Goal: Task Accomplishment & Management: Manage account settings

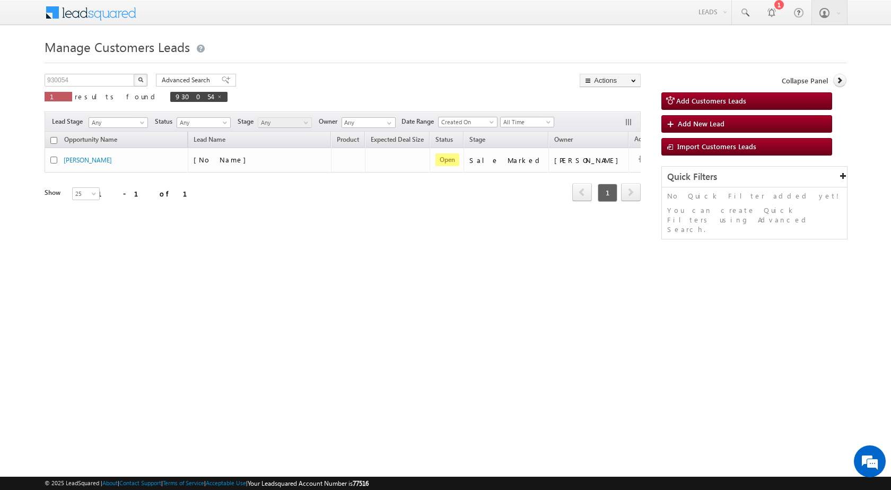
click at [107, 89] on div "930054 X 1 results found 930054" at bounding box center [136, 89] width 183 height 30
click at [102, 75] on input "930054" at bounding box center [90, 80] width 91 height 13
paste input "29897"
type input "929897"
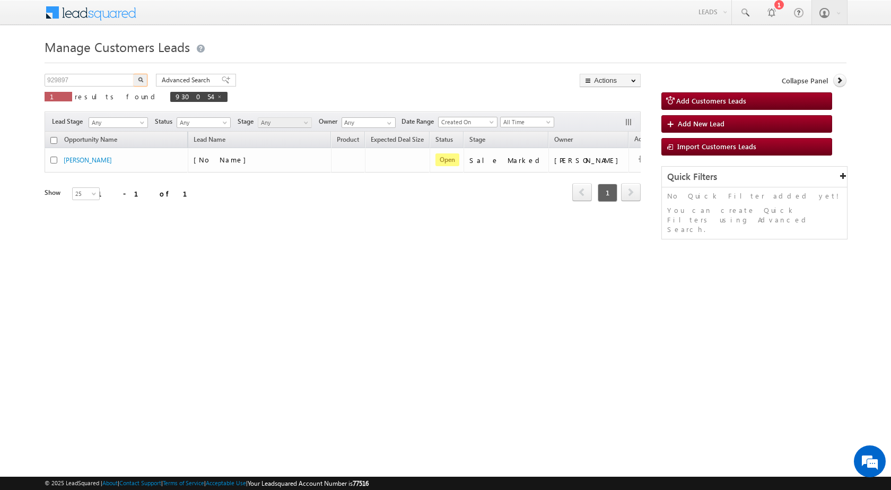
click at [143, 76] on button "button" at bounding box center [141, 80] width 14 height 13
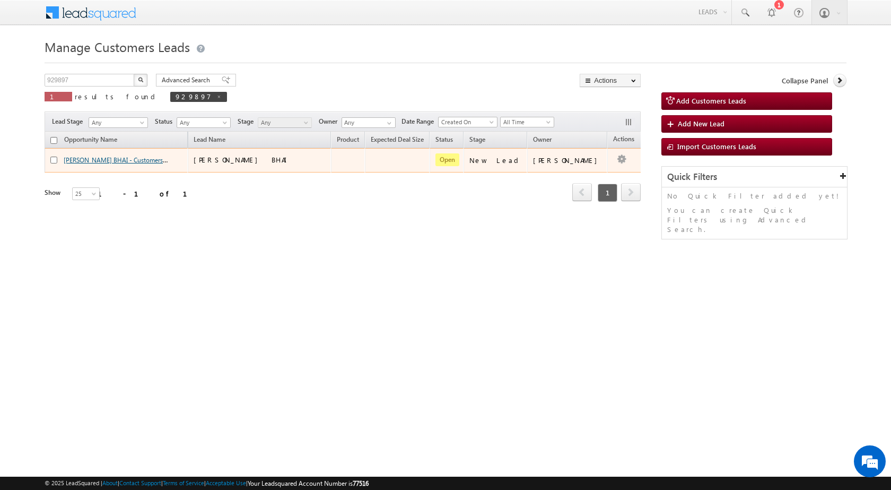
click at [134, 160] on link "ANKUSH BHAI - Customers Leads" at bounding box center [122, 159] width 117 height 9
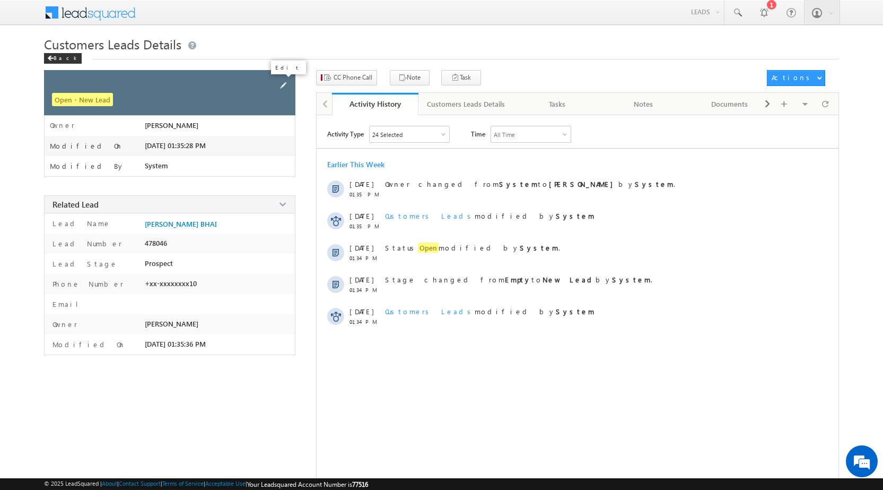
click at [281, 85] on span at bounding box center [283, 86] width 12 height 12
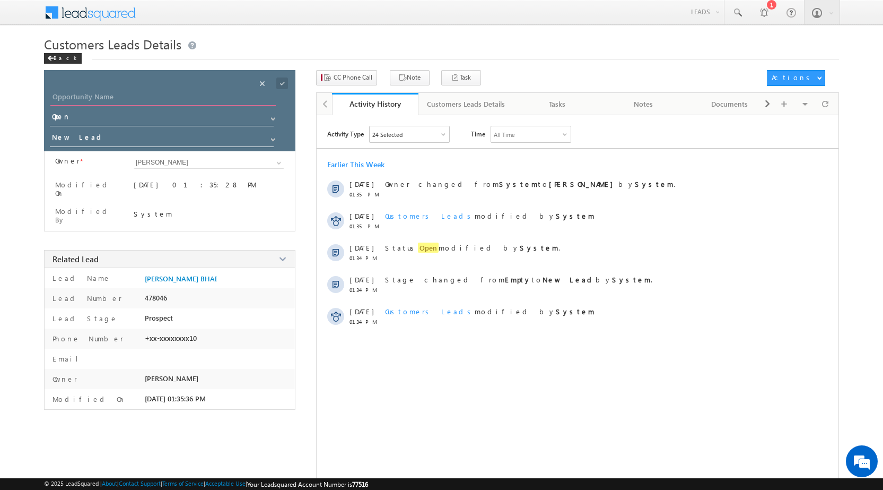
click at [256, 92] on input "Opportunity Name" at bounding box center [162, 98] width 225 height 15
paste input "ANKUSH BHAI"
type input "ANKUSH BHAI"
click at [281, 82] on span at bounding box center [282, 83] width 12 height 12
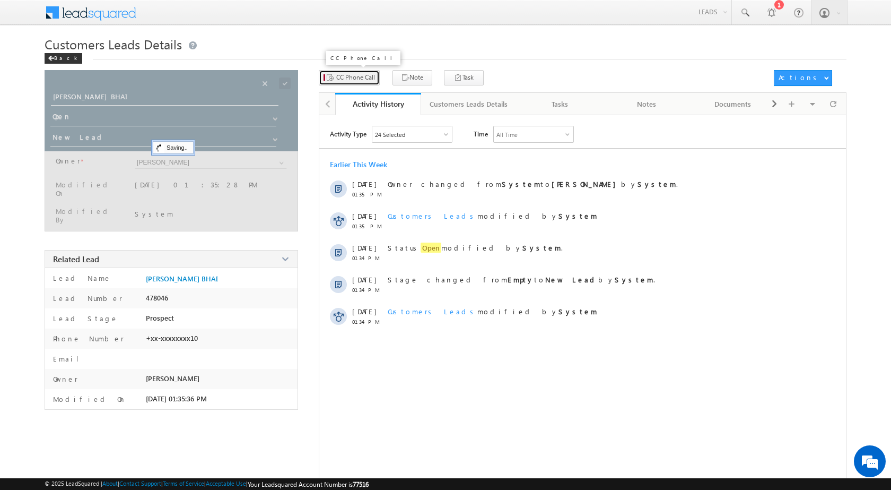
click at [355, 78] on span "CC Phone Call" at bounding box center [355, 78] width 39 height 10
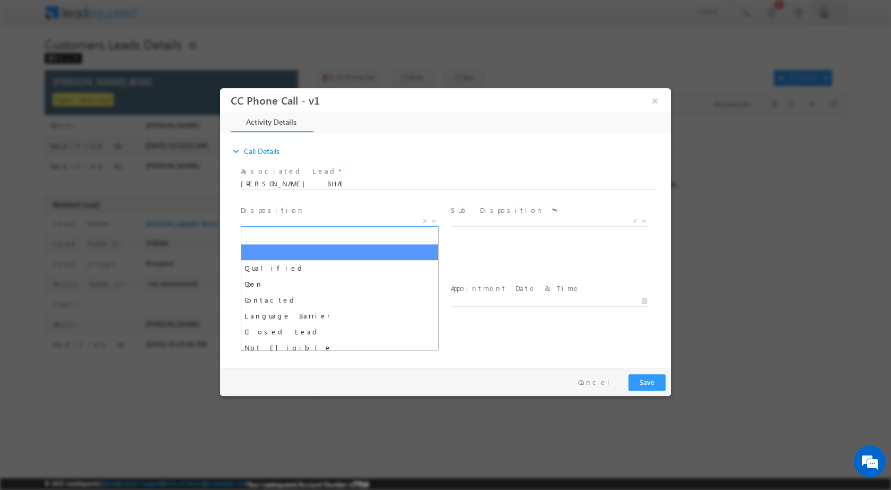
click at [432, 222] on span at bounding box center [433, 220] width 11 height 14
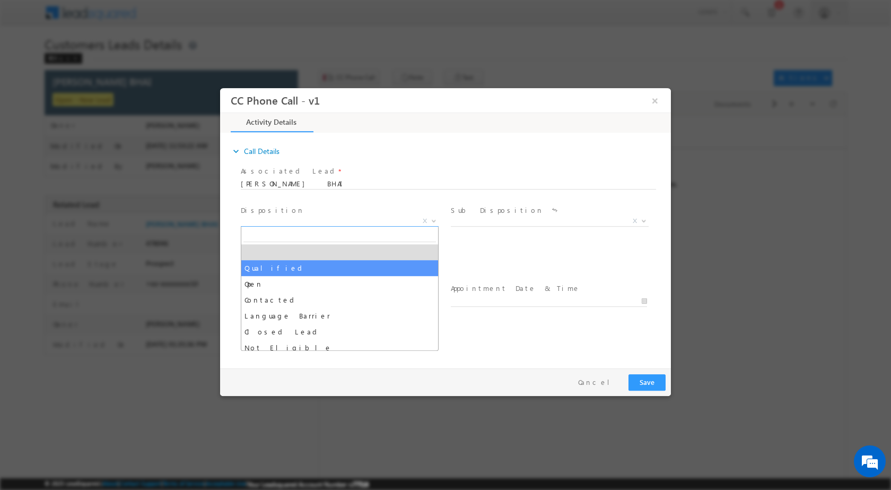
select select "Qualified"
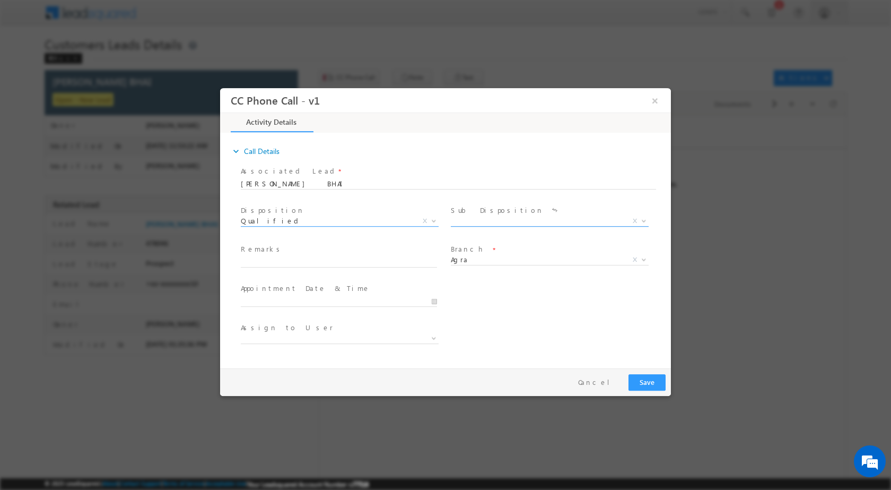
click at [639, 217] on span at bounding box center [643, 220] width 11 height 14
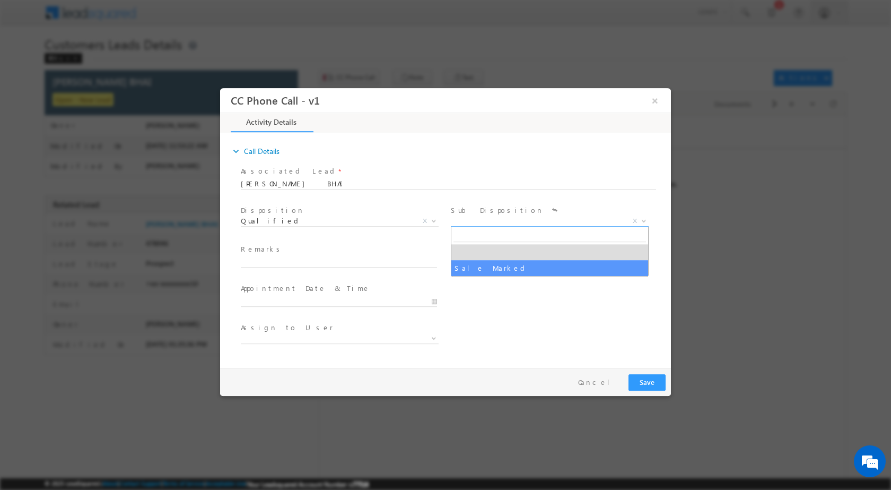
select select "Sale Marked"
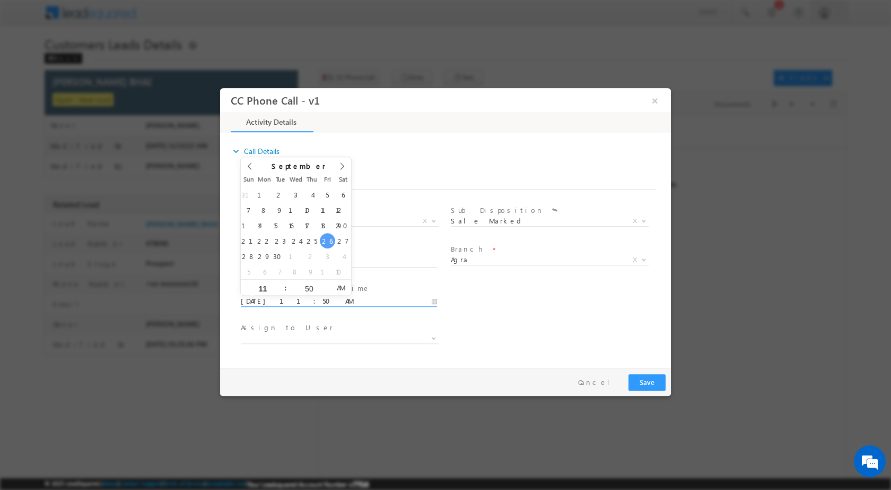
click at [428, 303] on input "09/26/2025 11:50 AM" at bounding box center [339, 300] width 196 height 11
type input "09/29/2025 11:50 AM"
type input "01"
type input "09/29/2025 1:50 AM"
click at [310, 284] on input "50" at bounding box center [309, 287] width 44 height 7
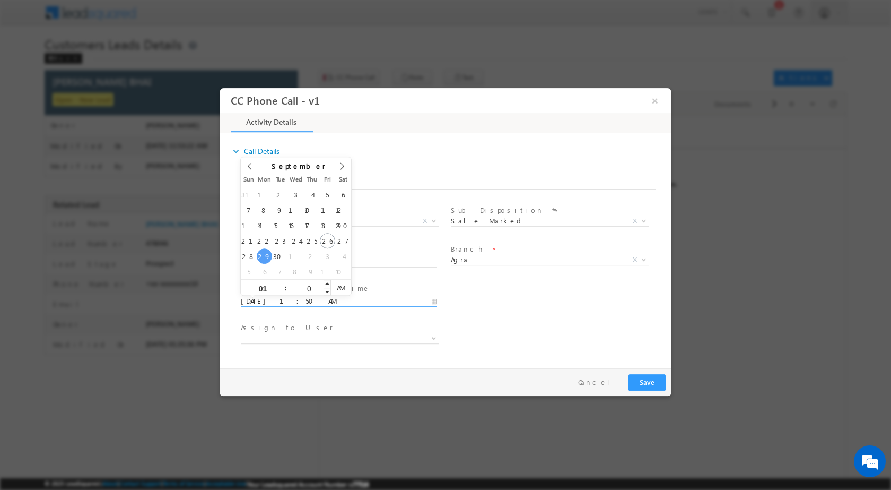
type input "00"
type input "09/29/2025 1:00 PM"
click at [347, 289] on span "AM" at bounding box center [341, 287] width 20 height 16
click at [569, 306] on div "User Branch * Appointment Date & Time * 09/29/2025 1:00 PM" at bounding box center [455, 299] width 432 height 39
click at [437, 336] on b at bounding box center [434, 337] width 6 height 4
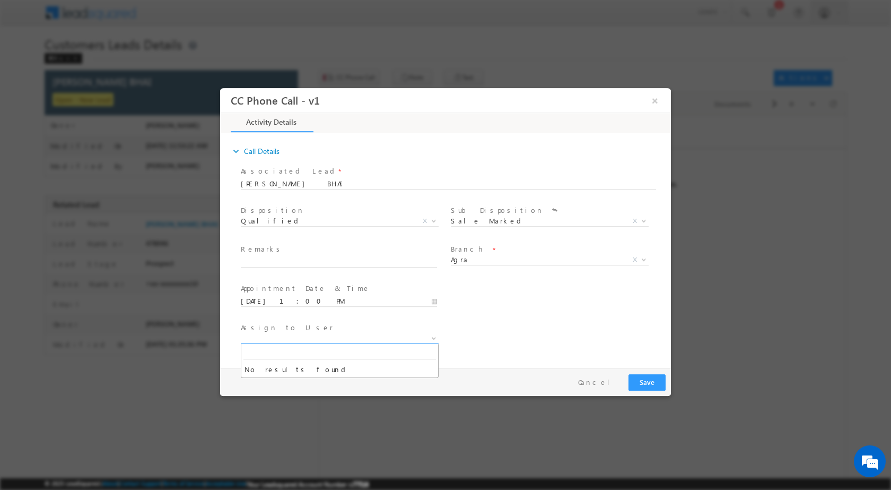
type input "sani.tomar@sgrlimited.in"
click at [497, 342] on div "Assign to User *" at bounding box center [455, 338] width 432 height 39
click at [308, 265] on input "text" at bounding box center [339, 261] width 196 height 11
paste input "26/09-Customer name is ANKUSH BHAI customer age is 39 yrs loan type is construc…"
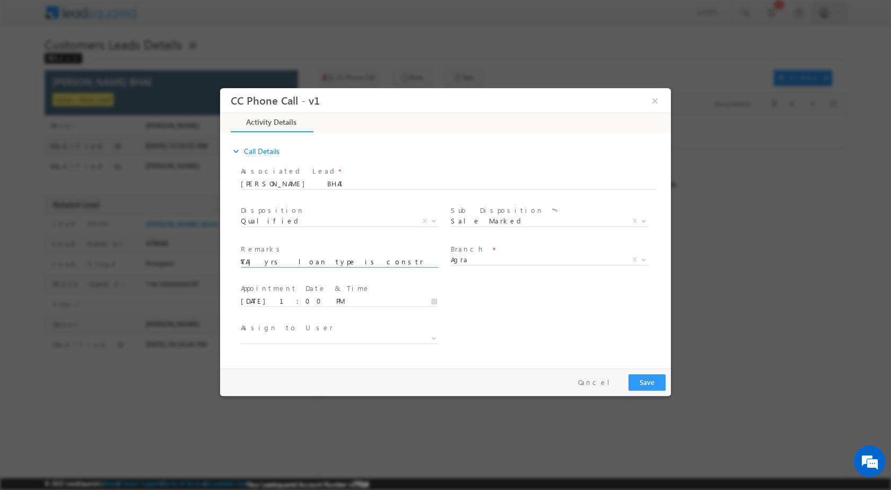
type input "26/09-Customer name is ANKUSH BHAI customer age is 39 yrs loan type is construc…"
click at [634, 382] on button "Save" at bounding box center [647, 381] width 37 height 16
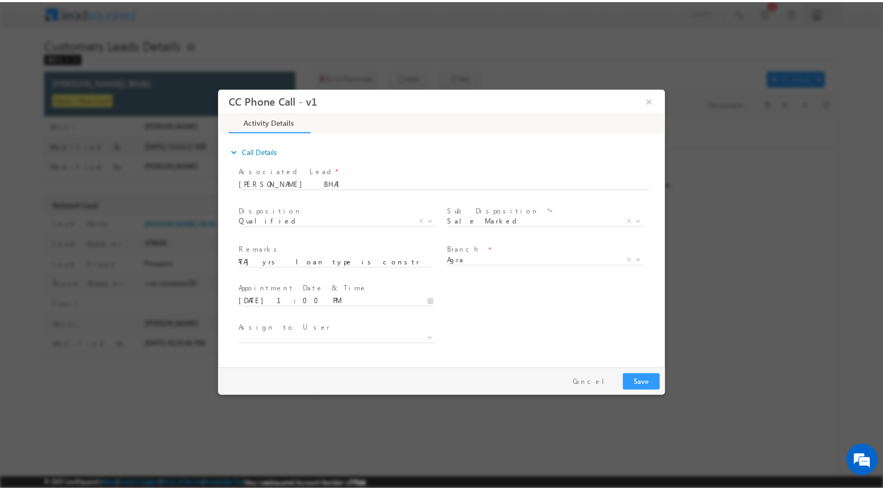
scroll to position [0, 0]
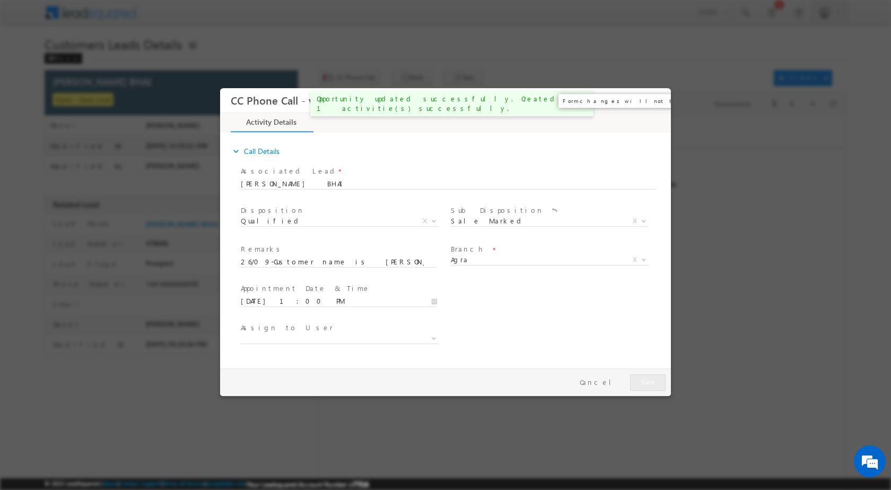
click at [653, 100] on button "×" at bounding box center [655, 100] width 18 height 20
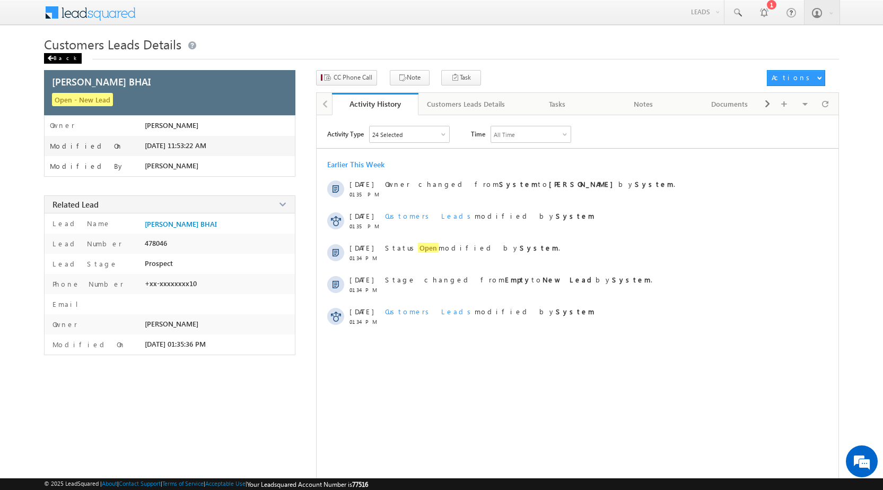
click at [64, 56] on div "Back" at bounding box center [63, 58] width 38 height 11
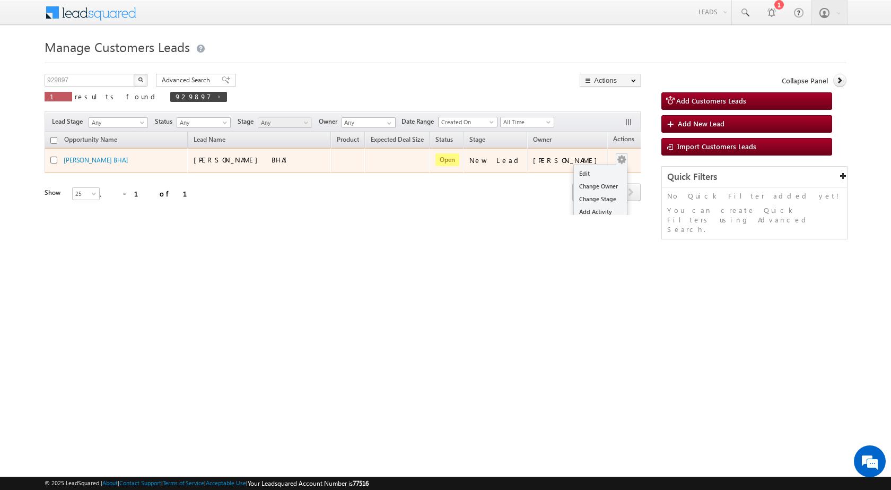
click at [616, 154] on button "button" at bounding box center [621, 159] width 11 height 11
click at [575, 171] on link "Edit" at bounding box center [600, 173] width 53 height 13
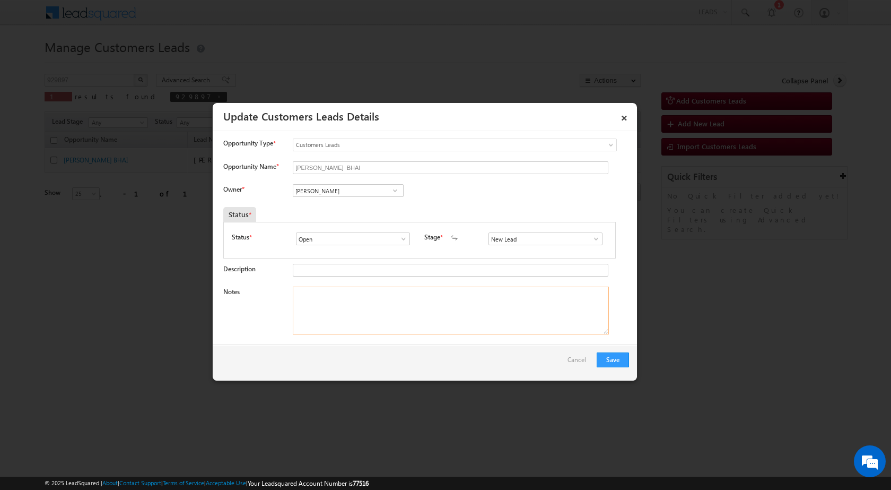
click at [451, 318] on textarea "Notes" at bounding box center [451, 310] width 316 height 48
paste textarea "26/09-Customer name is ANKUSH BHAI customer age is 39 yrs loan type is construc…"
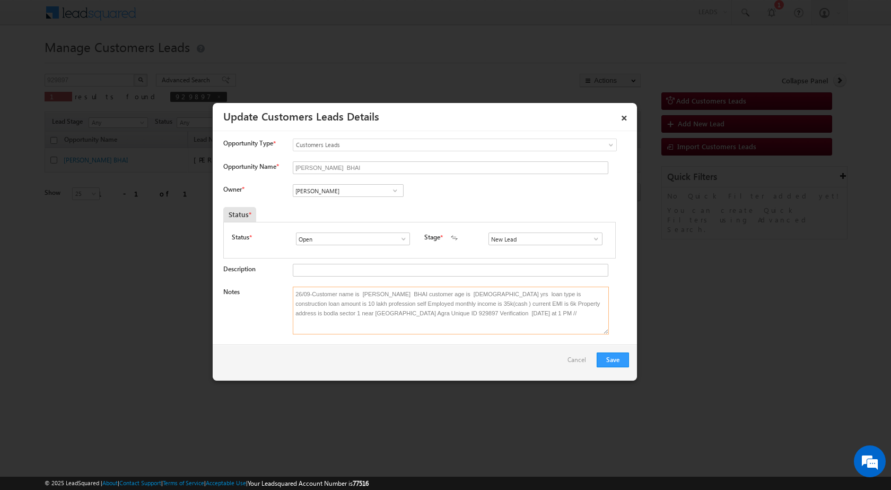
type textarea "26/09-Customer name is ANKUSH BHAI customer age is 39 yrs loan type is construc…"
click at [398, 193] on span at bounding box center [395, 190] width 11 height 8
paste input "[EMAIL_ADDRESS][PERSON_NAME][DOMAIN_NAME]"
click at [352, 212] on span "[EMAIL_ADDRESS][PERSON_NAME][DOMAIN_NAME]" at bounding box center [344, 211] width 95 height 8
type input "Sani Tomar"
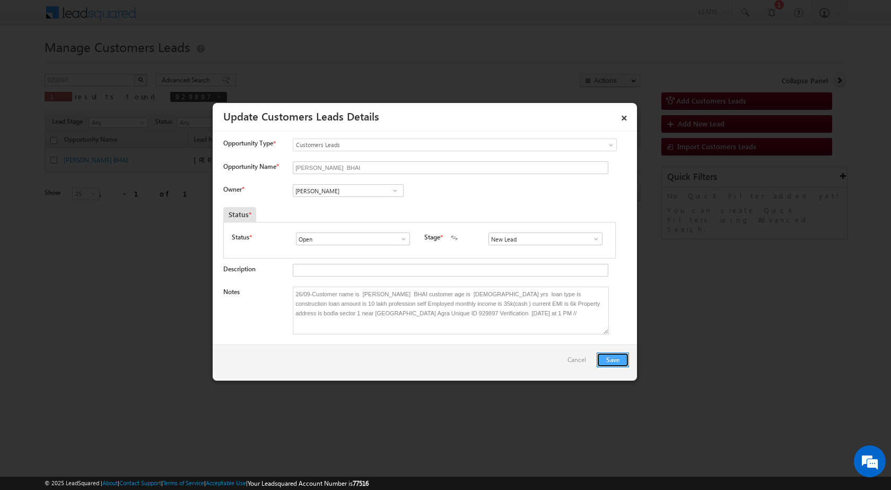
click at [601, 357] on button "Save" at bounding box center [613, 359] width 32 height 15
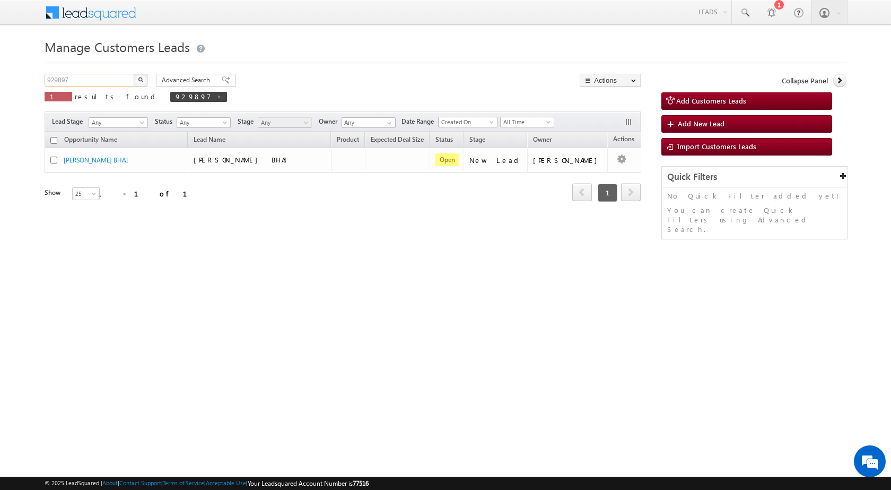
click at [105, 80] on input "929897" at bounding box center [90, 80] width 91 height 13
paste input "12805"
type input "912805"
click at [143, 79] on img "button" at bounding box center [140, 79] width 5 height 5
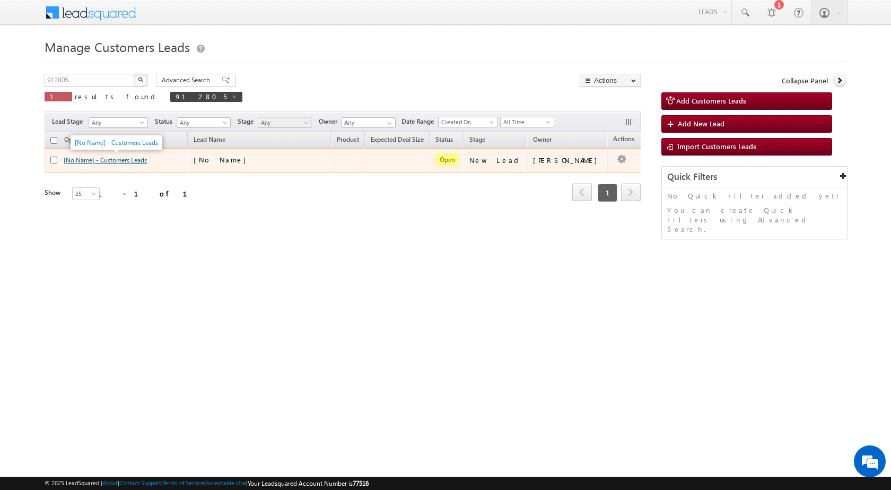
drag, startPoint x: 102, startPoint y: 160, endPoint x: 113, endPoint y: 161, distance: 11.3
click at [102, 160] on link "[No Name] - Customers Leads" at bounding box center [105, 160] width 83 height 8
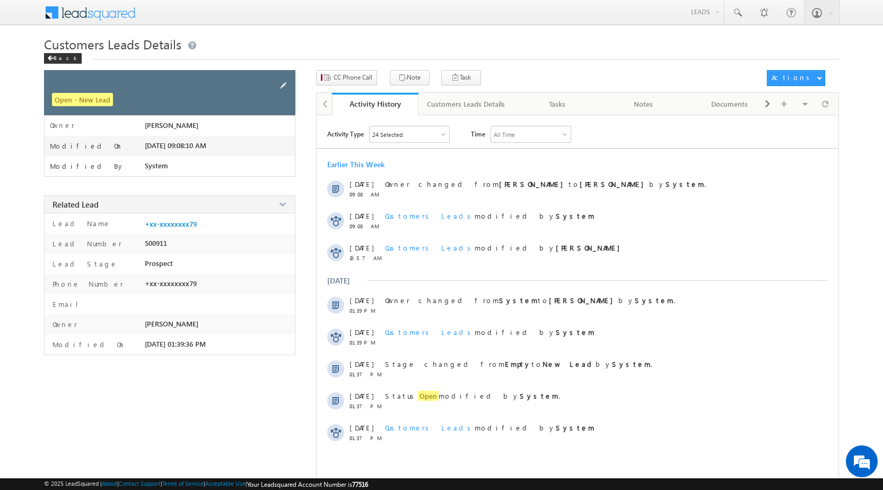
click at [285, 88] on span at bounding box center [283, 86] width 12 height 12
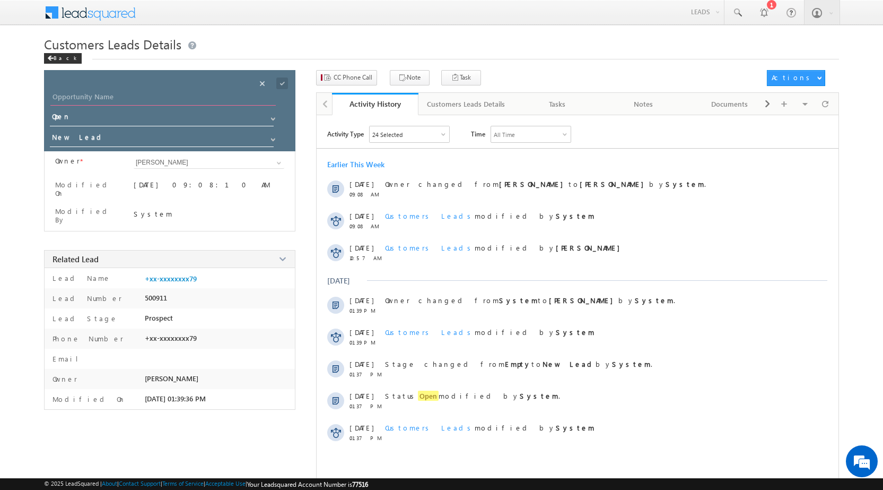
click at [181, 95] on input "Opportunity Name" at bounding box center [162, 98] width 225 height 15
paste input "[PERSON_NAME]"
type input "[PERSON_NAME]"
click at [282, 82] on span at bounding box center [282, 83] width 12 height 12
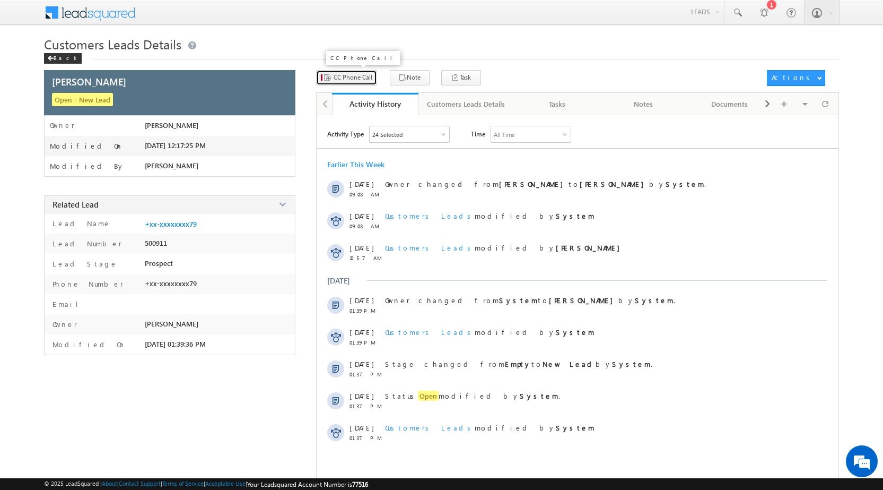
click at [360, 80] on span "CC Phone Call" at bounding box center [353, 78] width 39 height 10
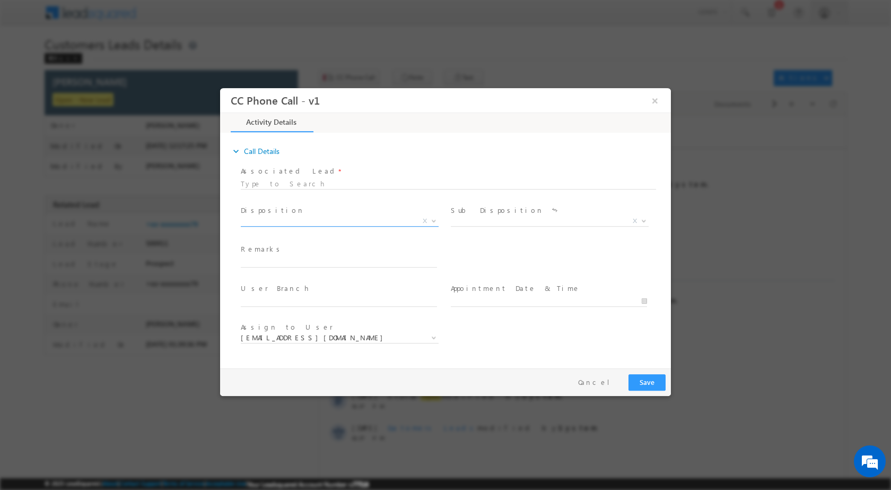
click at [428, 221] on span at bounding box center [433, 220] width 11 height 14
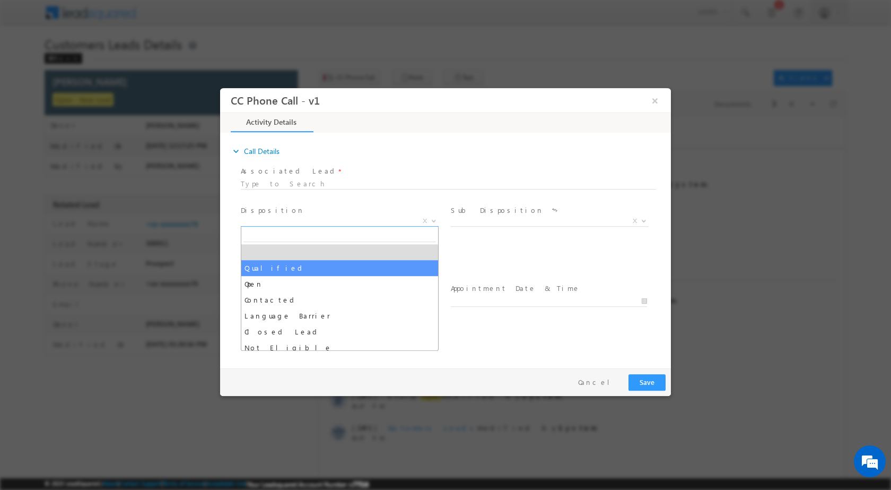
select select "Qualified"
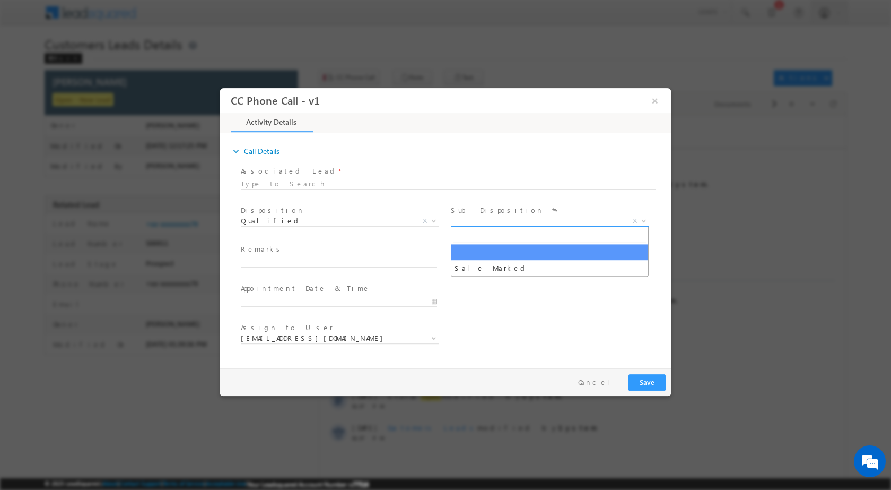
click at [642, 223] on span at bounding box center [643, 220] width 11 height 14
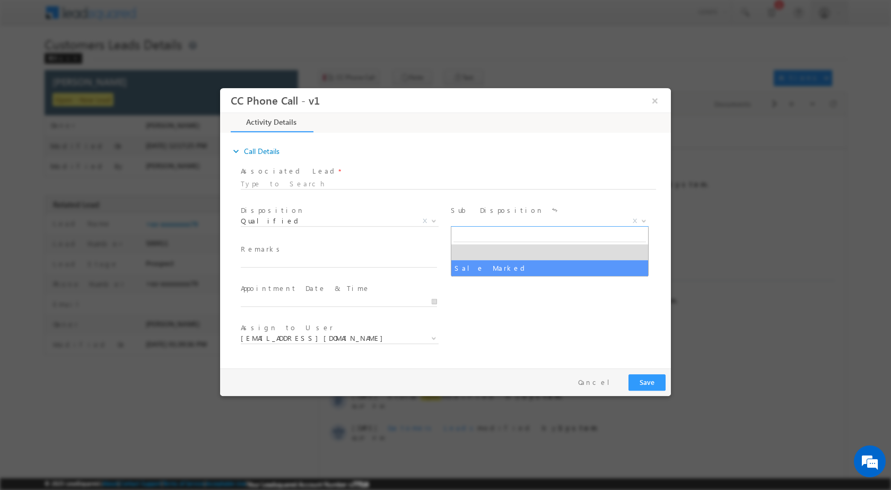
select select "Sale Marked"
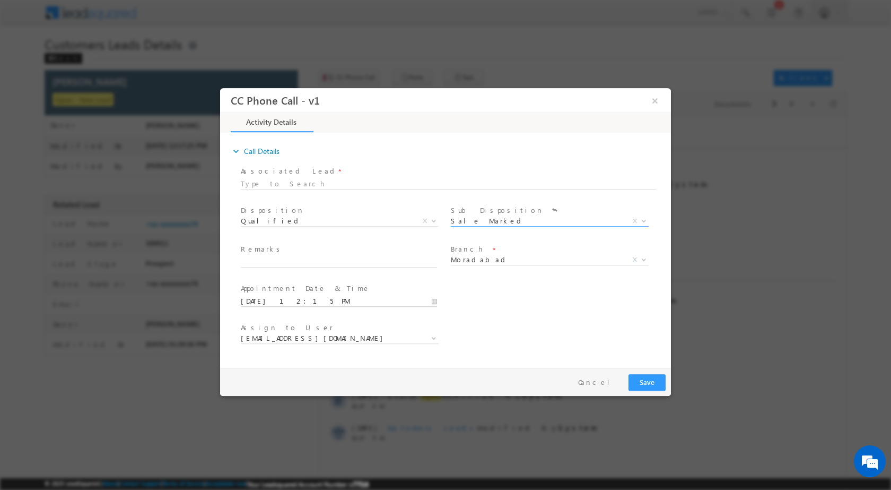
click at [435, 304] on input "09/26/2025 12:15 PM" at bounding box center [339, 300] width 196 height 11
type input "09/27/2025 12:15 PM"
click at [309, 286] on input "15" at bounding box center [309, 287] width 44 height 7
type input "00"
type input "09/27/2025 12:00 PM"
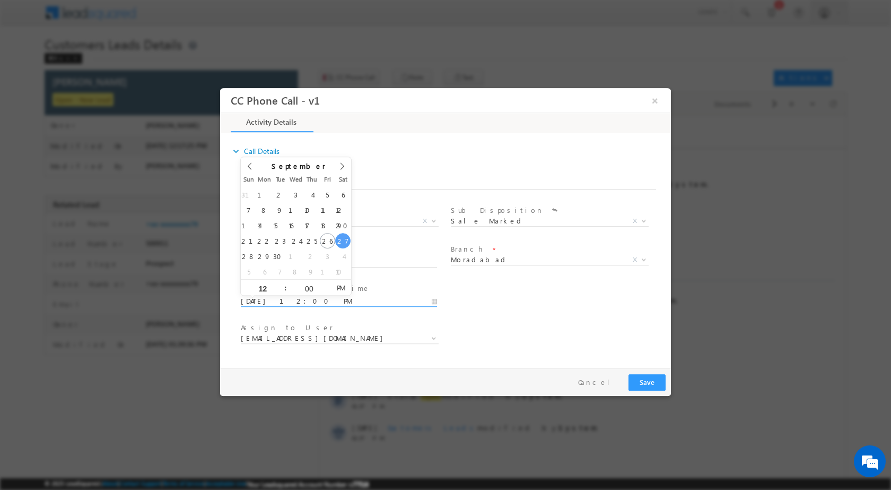
click at [469, 338] on div "Assign to User * amit.kumar3@sgrlimited.in ankur.sharma@sgrlimited.in arnav.pat…" at bounding box center [455, 338] width 432 height 39
click at [432, 338] on b at bounding box center [434, 337] width 6 height 4
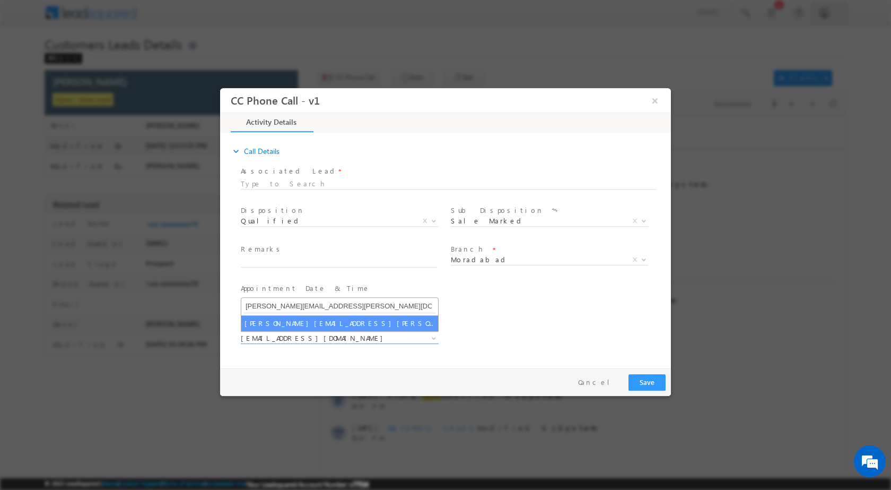
type input "sharfuddin.hussain@sgrlimited.in"
select select "sharfuddin.hussain@sgrlimited.in"
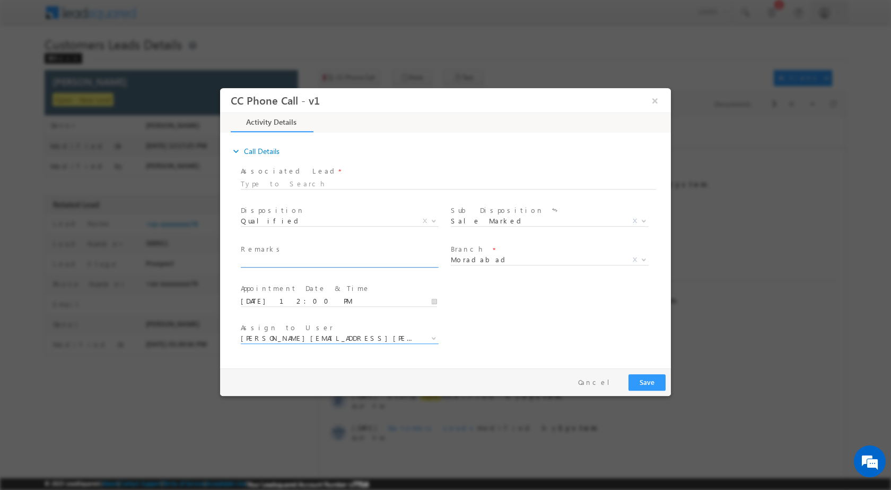
click at [398, 262] on input "text" at bounding box center [339, 261] width 196 height 11
paste input "26/09-Customer name is DEEPAK SHARMA customer age is 36 yrs loan type is Constr…"
type input "26/09-Customer name is DEEPAK SHARMA customer age is 36 yrs loan type is Constr…"
click at [646, 377] on button "Save" at bounding box center [647, 381] width 37 height 16
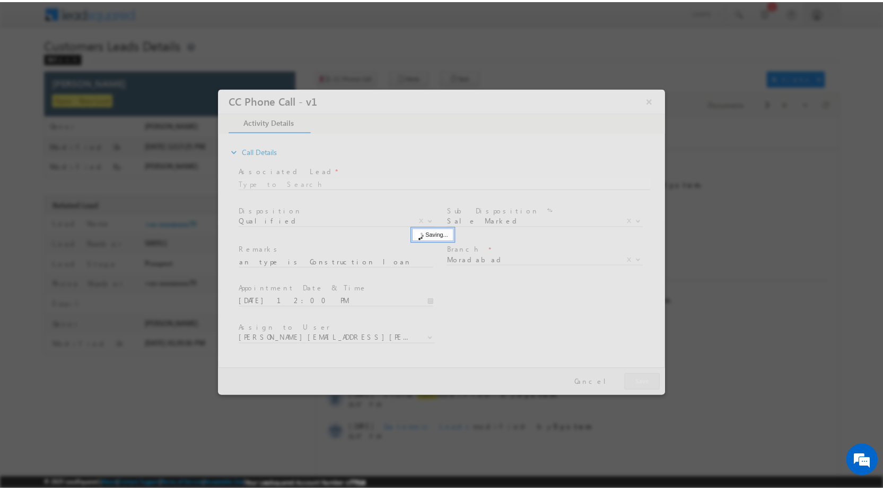
scroll to position [0, 0]
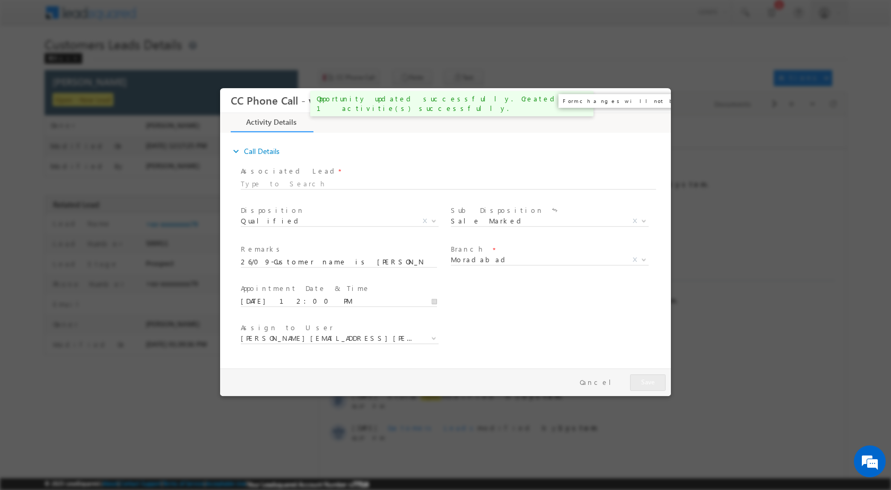
click at [656, 102] on button "×" at bounding box center [655, 100] width 18 height 20
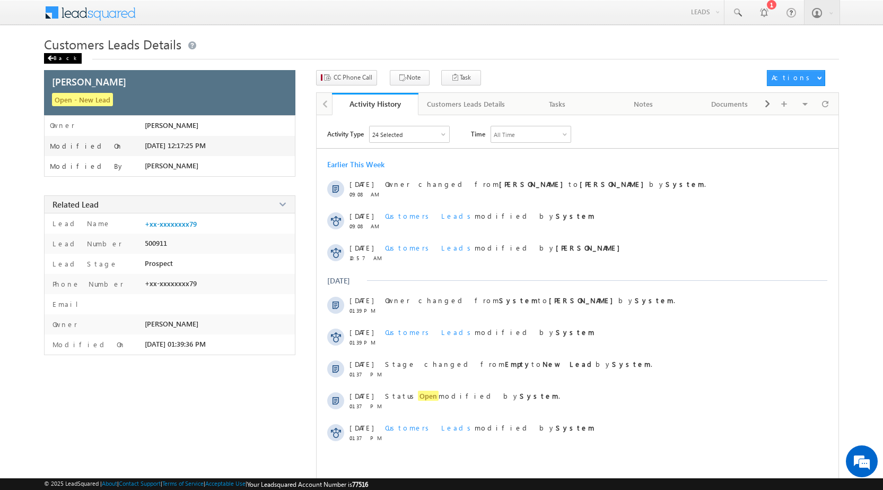
click at [55, 60] on div "Back" at bounding box center [63, 58] width 38 height 11
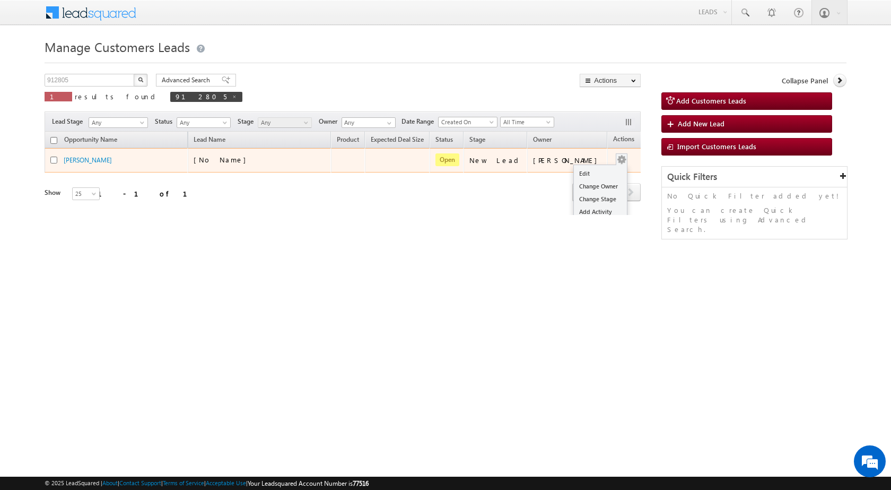
click at [616, 159] on button "button" at bounding box center [621, 159] width 11 height 11
click at [581, 171] on link "Edit" at bounding box center [600, 173] width 53 height 13
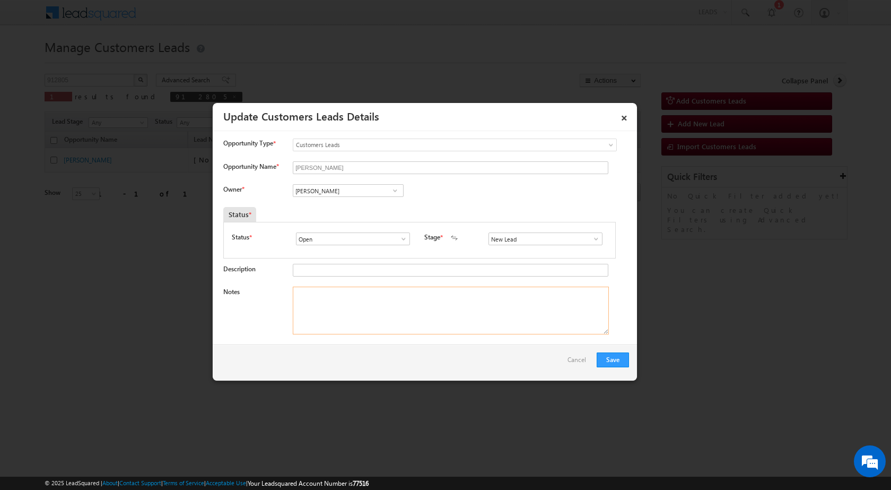
click at [428, 299] on textarea "Notes" at bounding box center [451, 310] width 316 height 48
paste textarea "26/09-Customer name is DEEPAK SHARMA customer age is 36 yrs loan type is Constr…"
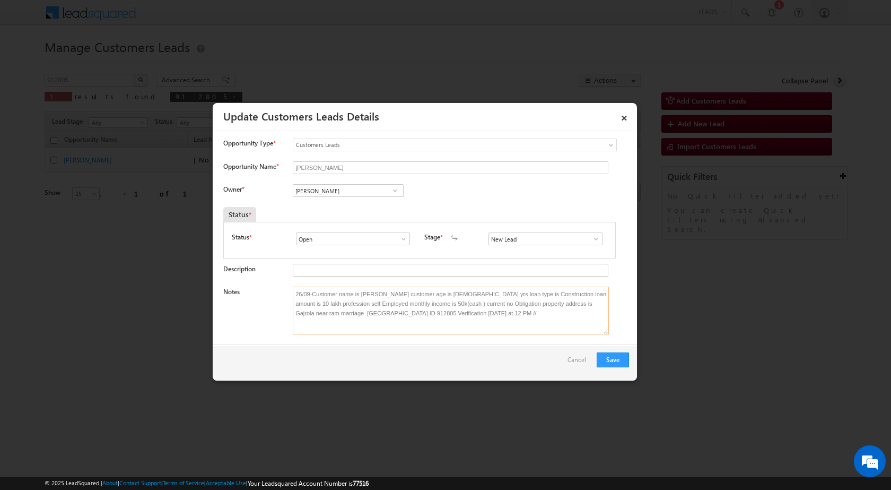
type textarea "26/09-Customer name is DEEPAK SHARMA customer age is 36 yrs loan type is Constr…"
click at [390, 187] on span at bounding box center [395, 190] width 11 height 8
paste input "sharfuddin.hussain@sgrlimited.in"
click at [364, 204] on link "Sharfuddin SHARAFAT HUSSAIN sharfuddin.hussain@sgrlimited.in" at bounding box center [348, 207] width 111 height 20
type input "Sharfuddin SHARAFAT HUSSAIN"
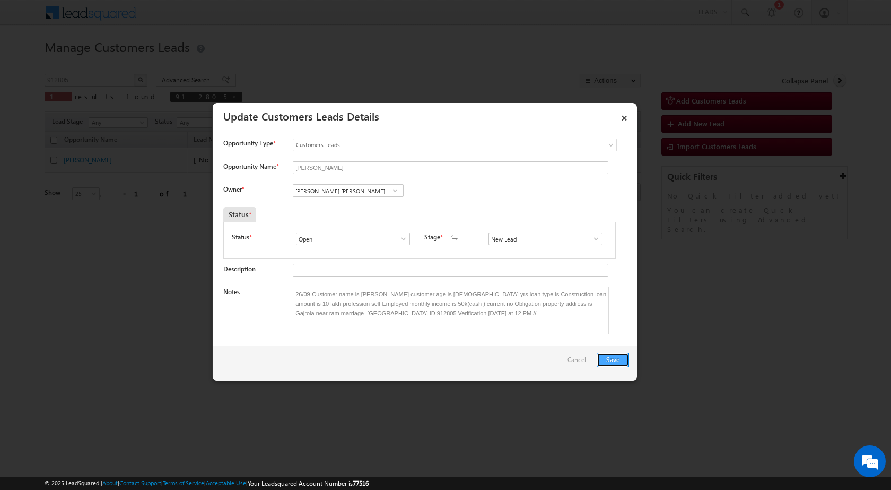
click at [613, 362] on button "Save" at bounding box center [613, 359] width 32 height 15
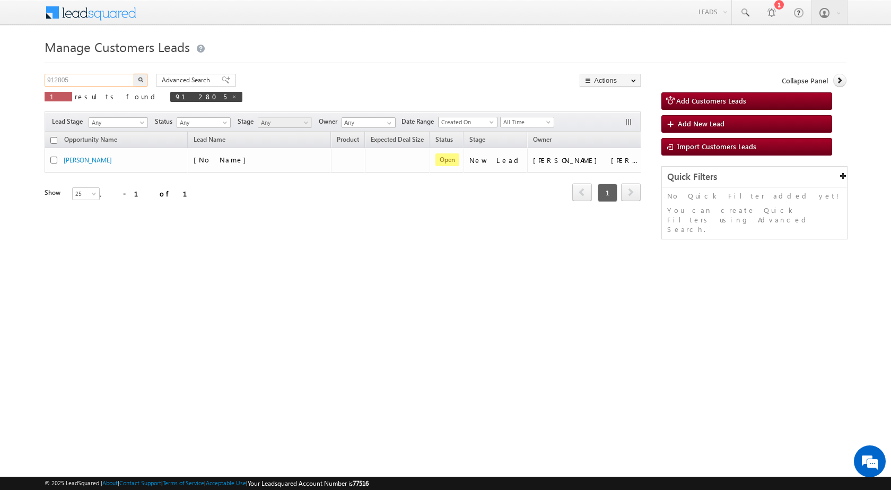
click at [82, 85] on input "912805" at bounding box center [90, 80] width 91 height 13
paste input "2981"
type input "929815"
click at [140, 78] on img "button" at bounding box center [140, 79] width 5 height 5
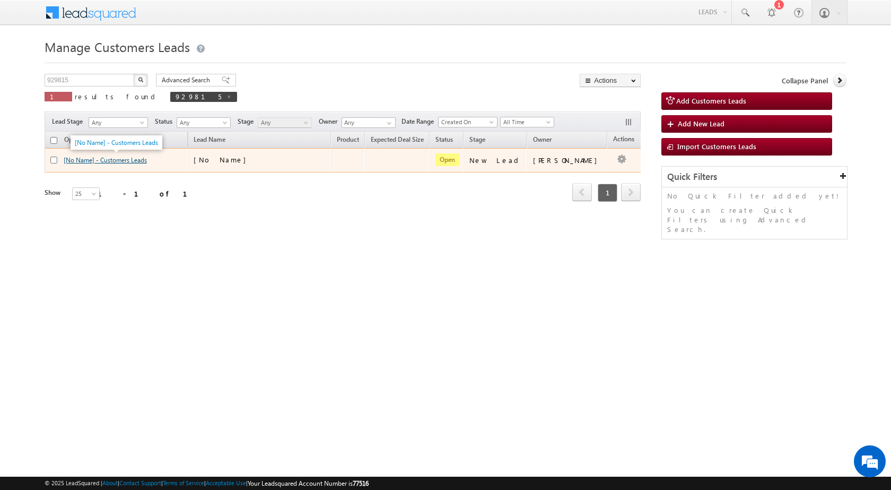
click at [110, 157] on link "[No Name] - Customers Leads" at bounding box center [105, 160] width 83 height 8
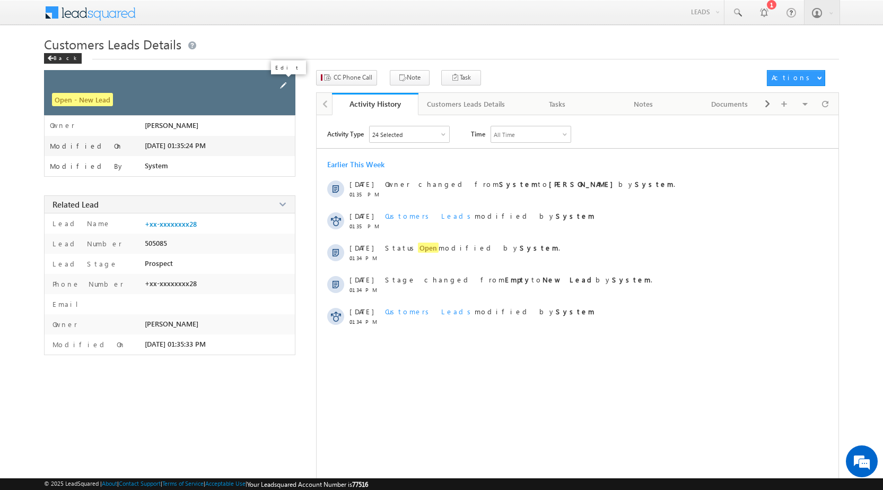
click at [278, 83] on span at bounding box center [283, 86] width 12 height 12
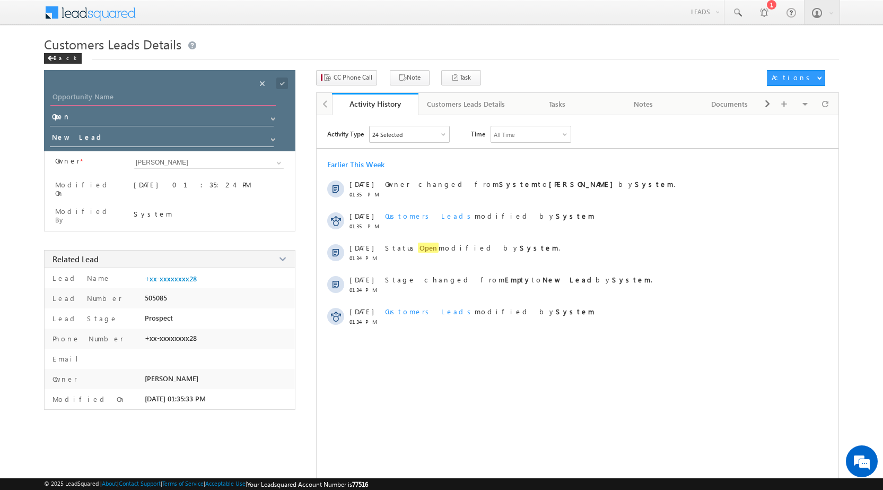
click at [149, 97] on input "Opportunity Name" at bounding box center [162, 98] width 225 height 15
paste input "[PERSON_NAME]"
type input "[PERSON_NAME]"
click at [283, 85] on span at bounding box center [282, 83] width 12 height 12
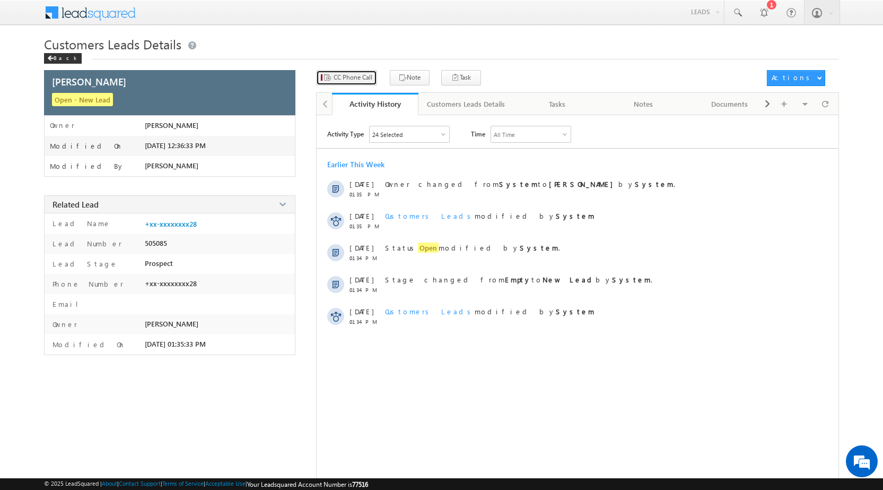
click at [354, 75] on span "CC Phone Call" at bounding box center [353, 78] width 39 height 10
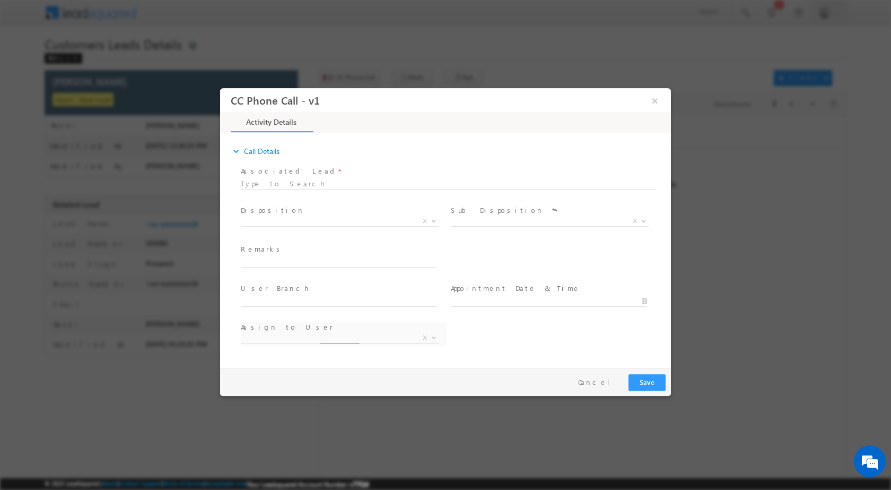
select select "[EMAIL_ADDRESS][DOMAIN_NAME]"
click at [425, 222] on span "X" at bounding box center [425, 220] width 4 height 10
click at [428, 223] on span at bounding box center [433, 220] width 11 height 14
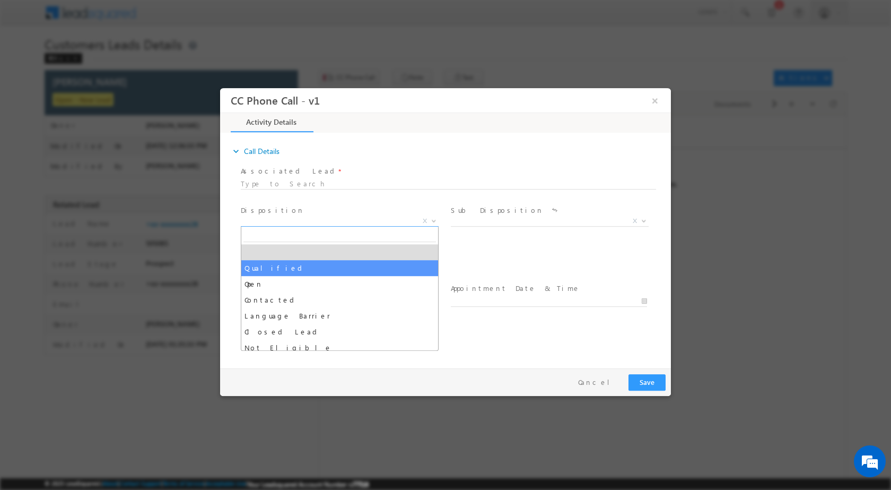
select select "Qualified"
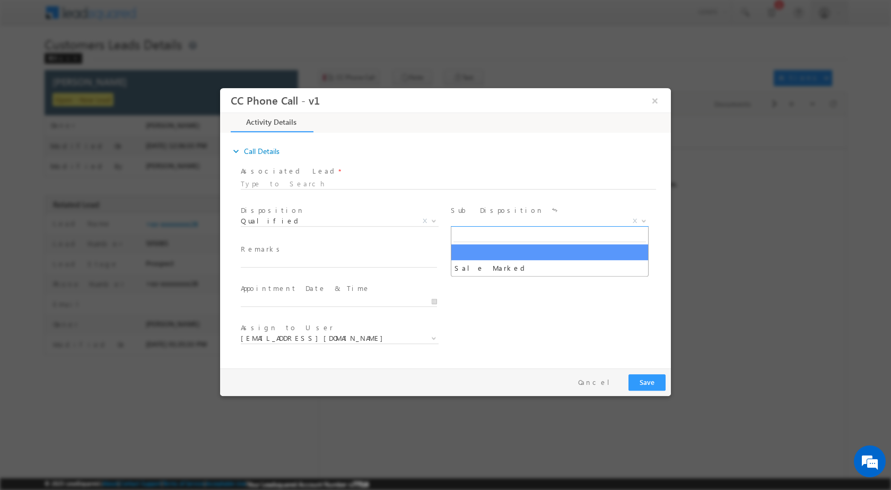
click at [647, 219] on b at bounding box center [644, 220] width 6 height 4
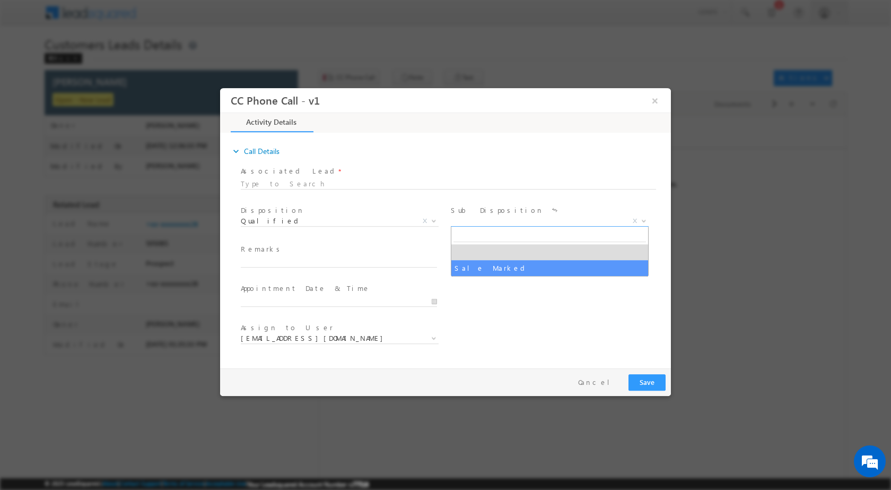
select select "Sale Marked"
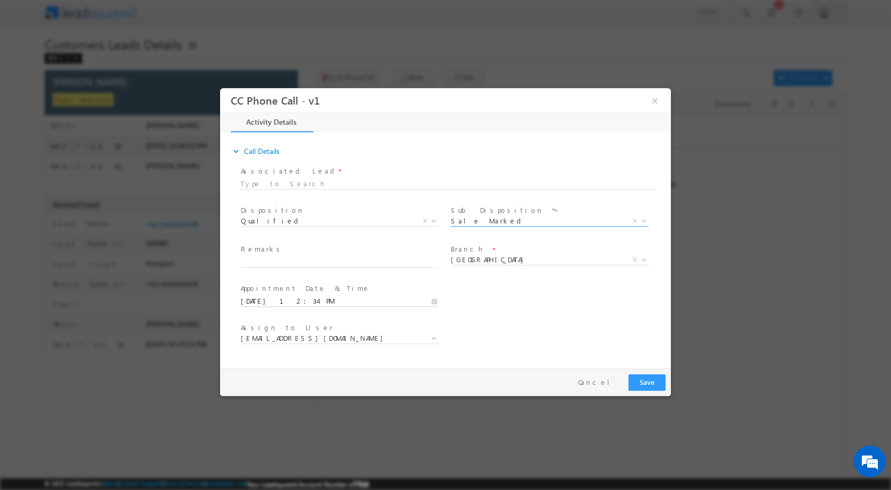
click at [431, 299] on input "09/26/2025 12:34 PM" at bounding box center [339, 300] width 196 height 11
type input "10/01/2025 12:34 PM"
click at [318, 289] on input "34" at bounding box center [309, 287] width 44 height 7
type input "00"
type input "10/01/2025 12:00 PM"
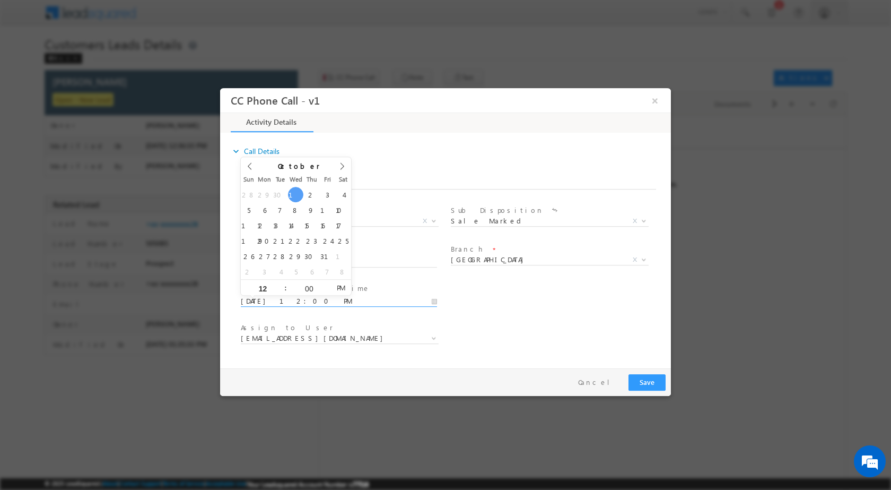
click at [561, 315] on div "User Branch * Appointment Date & Time * 10/01/2025 12:00 PM" at bounding box center [455, 299] width 432 height 39
click at [436, 335] on b at bounding box center [434, 337] width 6 height 4
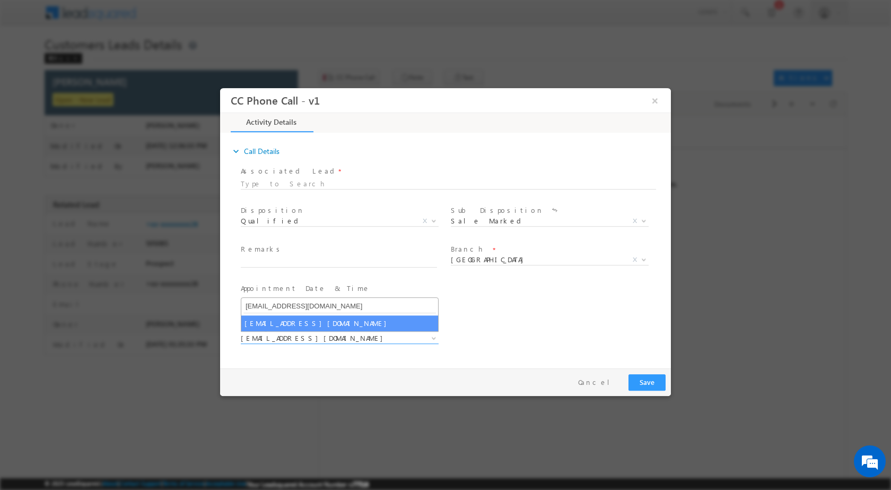
type input "[EMAIL_ADDRESS][DOMAIN_NAME]"
select select "[EMAIL_ADDRESS][DOMAIN_NAME]"
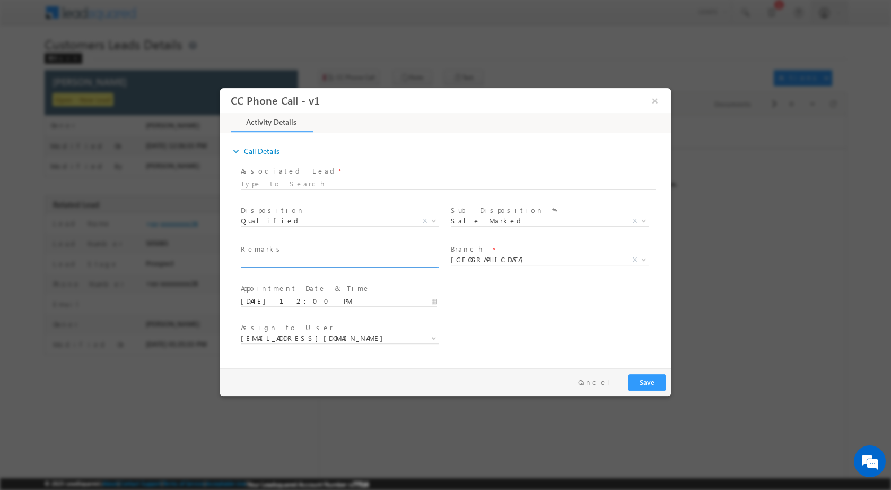
click at [295, 263] on input "text" at bounding box center [339, 261] width 196 height 11
paste input "26/09-Customer name is VINOD KUMAR customer age is 30 yrs loan type is Home Pur…"
type input "26/09-Customer name is VINOD KUMAR customer age is 30 yrs loan type is Home Pur…"
click at [652, 383] on button "Save" at bounding box center [647, 381] width 37 height 16
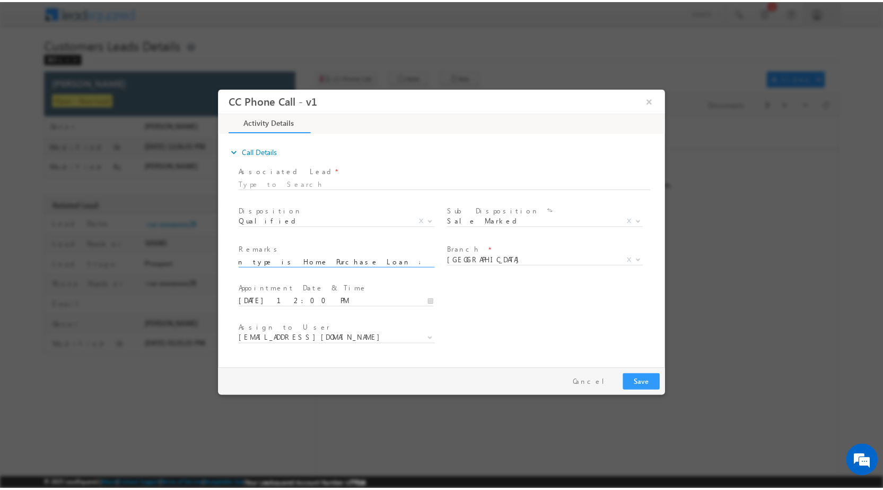
scroll to position [0, 0]
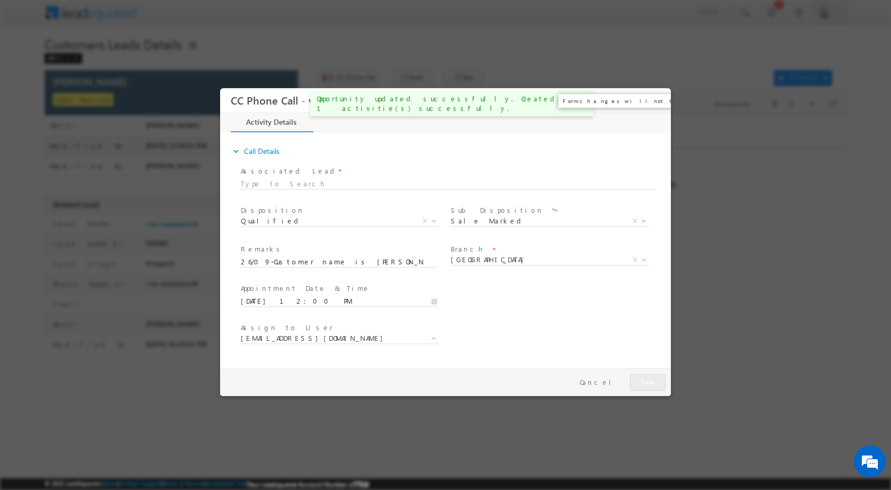
click at [660, 96] on button "×" at bounding box center [655, 100] width 18 height 20
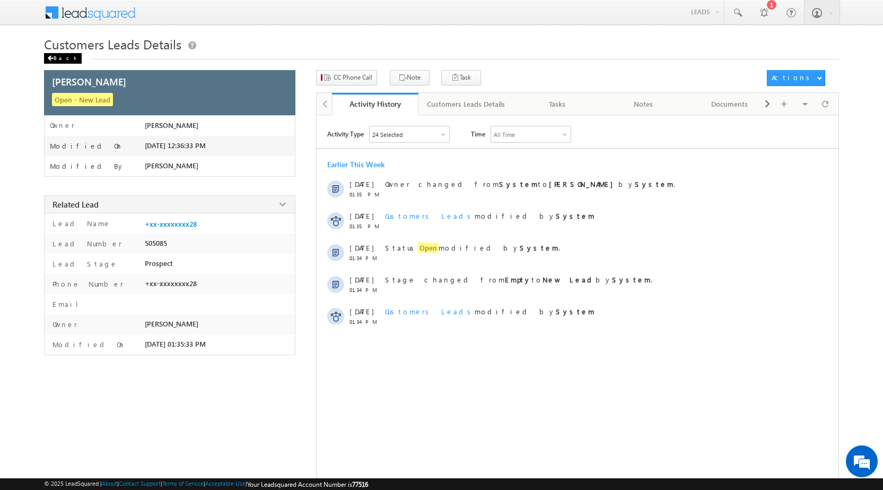
click at [53, 58] on span at bounding box center [50, 58] width 6 height 5
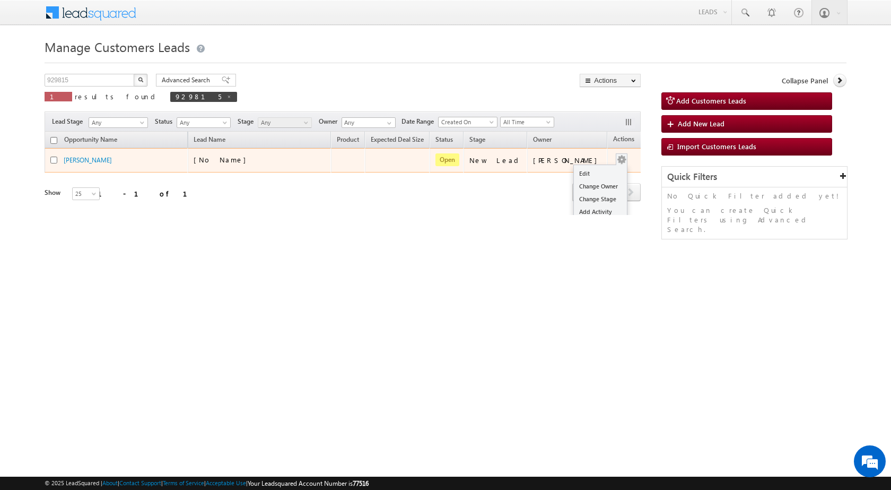
click at [616, 160] on button "button" at bounding box center [621, 159] width 11 height 11
click at [591, 168] on link "Edit" at bounding box center [600, 173] width 53 height 13
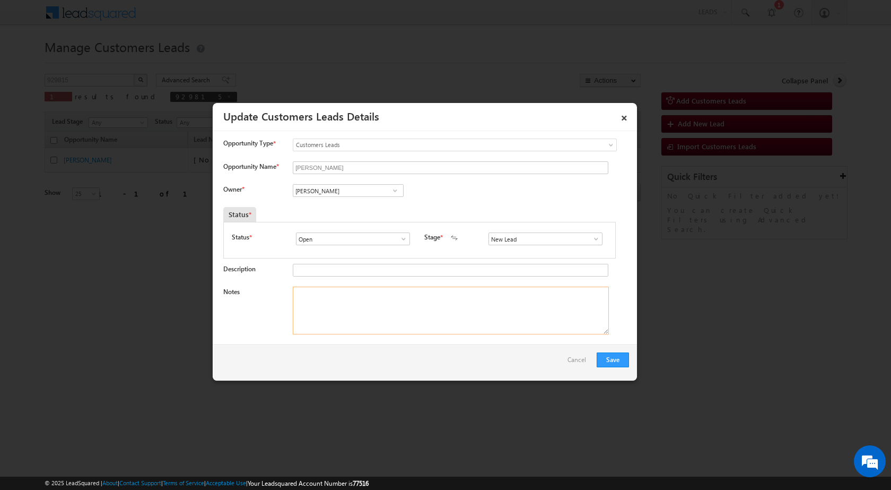
click at [407, 307] on textarea "Notes" at bounding box center [451, 310] width 316 height 48
paste textarea "26/09-Customer name is [PERSON_NAME] customer age is [DEMOGRAPHIC_DATA] yrs loa…"
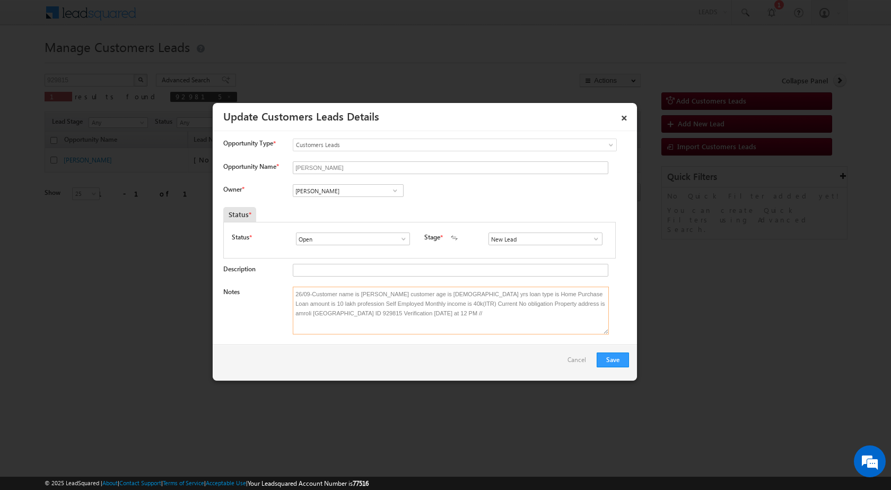
type textarea "26/09-Customer name is [PERSON_NAME] customer age is [DEMOGRAPHIC_DATA] yrs loa…"
click at [394, 192] on span at bounding box center [395, 190] width 11 height 8
paste input "[EMAIL_ADDRESS][DOMAIN_NAME]"
click at [332, 212] on span "[EMAIL_ADDRESS][DOMAIN_NAME]" at bounding box center [344, 211] width 95 height 8
type input "[PERSON_NAME]"
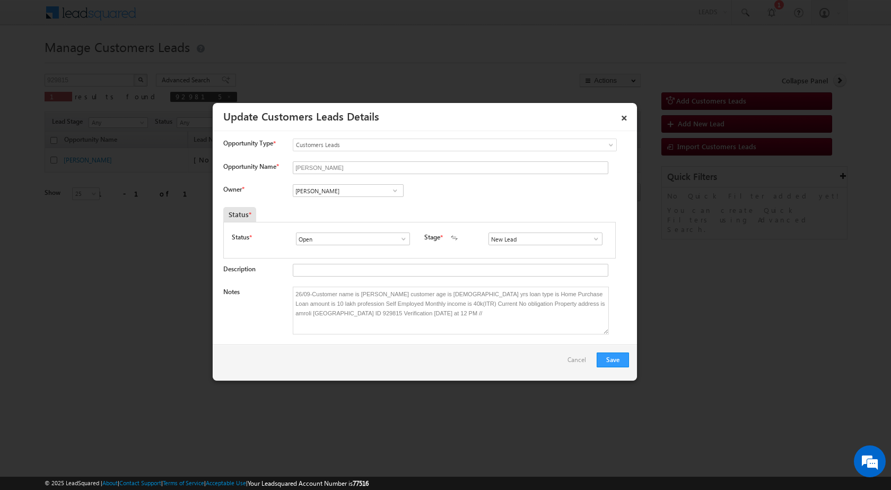
click at [632, 360] on div "Save Cancel" at bounding box center [425, 362] width 424 height 36
click at [616, 362] on button "Save" at bounding box center [613, 359] width 32 height 15
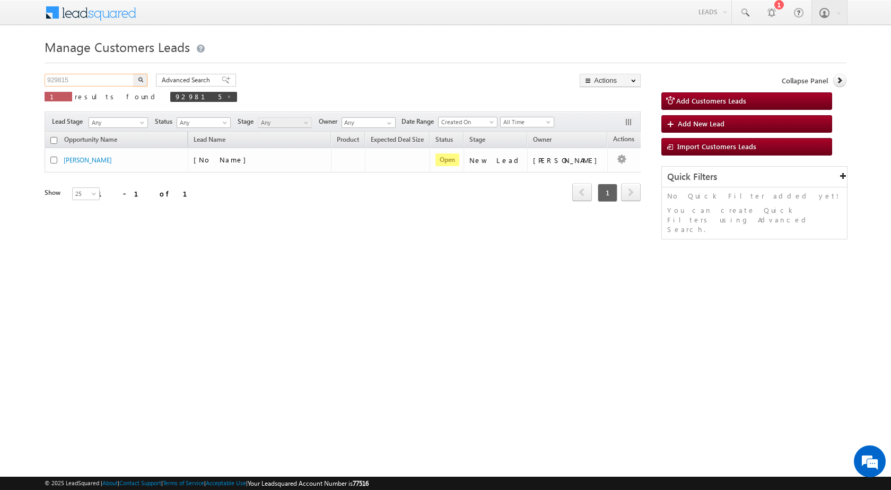
click at [82, 79] on input "929815" at bounding box center [90, 80] width 91 height 13
click at [103, 79] on input "929815" at bounding box center [90, 80] width 91 height 13
paste input "97"
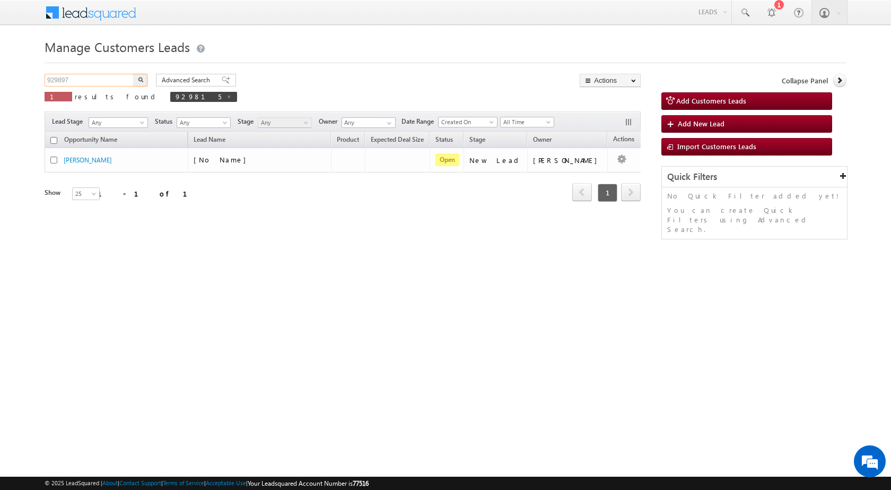
type input "929897"
click at [137, 74] on button "button" at bounding box center [141, 80] width 14 height 13
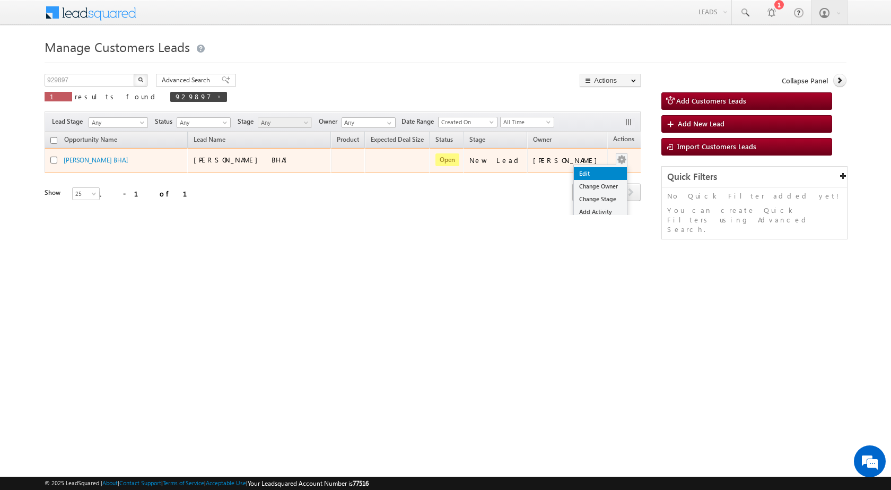
click at [591, 167] on link "Edit" at bounding box center [600, 173] width 53 height 13
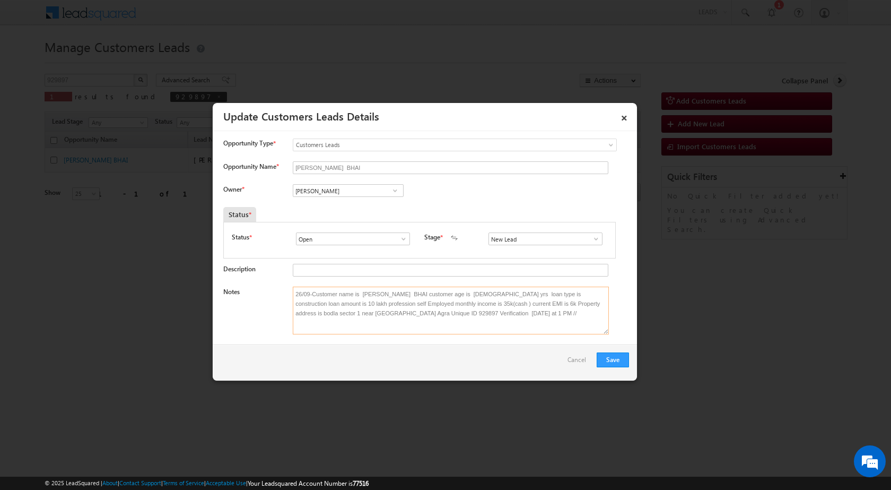
click at [384, 297] on textarea "26/09-Customer name is [PERSON_NAME] BHAI customer age is [DEMOGRAPHIC_DATA] yr…" at bounding box center [451, 310] width 316 height 48
click at [628, 118] on link "×" at bounding box center [624, 116] width 18 height 19
